Goal: Navigation & Orientation: Understand site structure

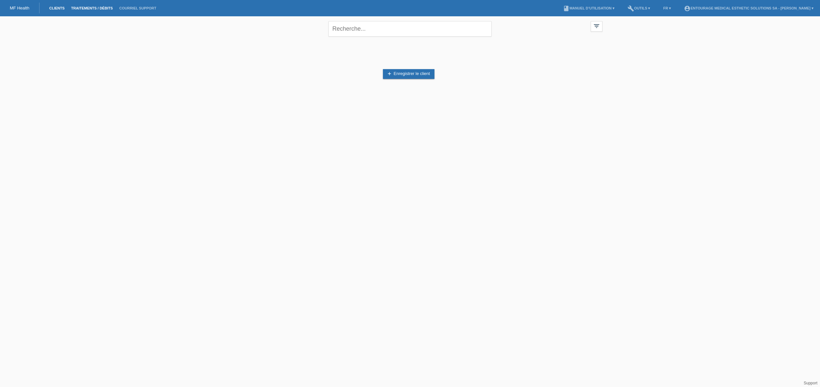
click at [94, 9] on link "Traitements / débits" at bounding box center [92, 8] width 48 height 4
click at [131, 8] on link "Courriel Support" at bounding box center [137, 8] width 43 height 4
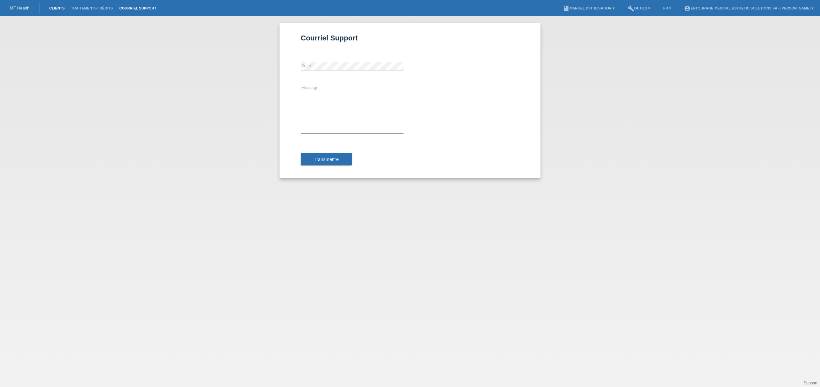
click at [59, 9] on link "Clients" at bounding box center [57, 8] width 22 height 4
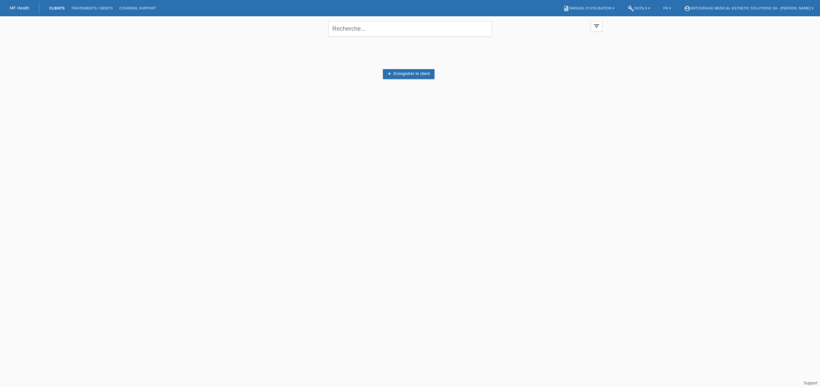
click at [604, 24] on div "close filter_list view_module Afficher tous les clients star Afficher les clien…" at bounding box center [409, 27] width 391 height 23
click at [809, 9] on link "account_circle ENTOURAGE Medical Esthetic Solutions SA - Oliver Brunet ▾" at bounding box center [748, 8] width 136 height 4
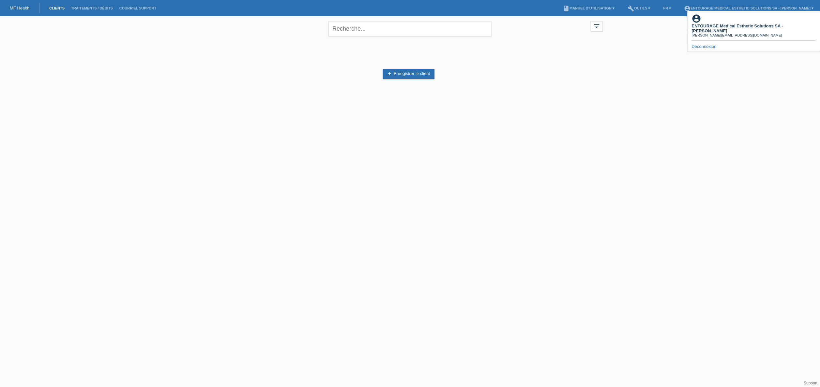
click at [29, 7] on div "MF Health" at bounding box center [19, 8] width 39 height 11
click at [20, 9] on link "MF Health" at bounding box center [20, 8] width 20 height 5
